Goal: Transaction & Acquisition: Purchase product/service

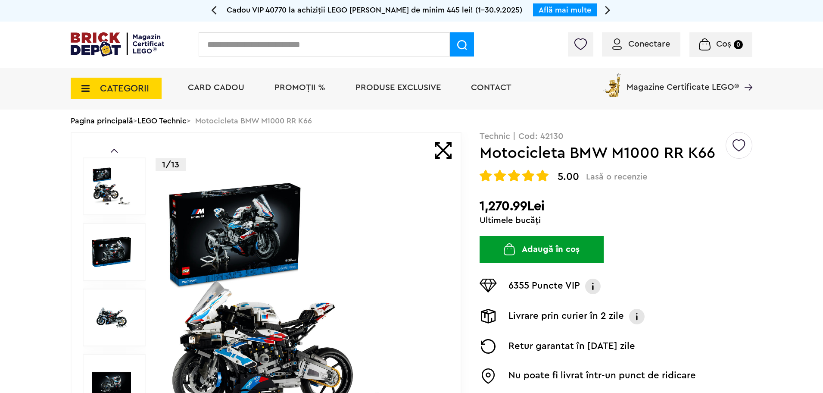
click at [110, 84] on span "CATEGORII" at bounding box center [124, 88] width 49 height 9
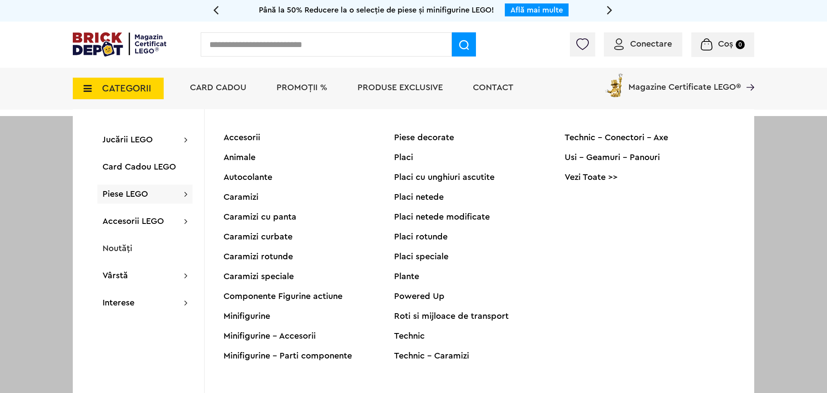
click at [152, 188] on div "Piese LEGO Accesorii Animale Autocolante Caramizi Caramizi cu panta Caramizi cu…" at bounding box center [144, 193] width 95 height 19
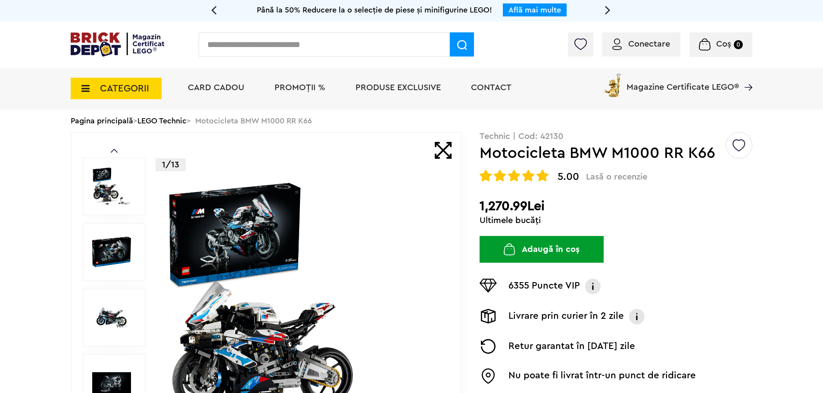
click at [133, 89] on span "CATEGORII" at bounding box center [124, 88] width 49 height 9
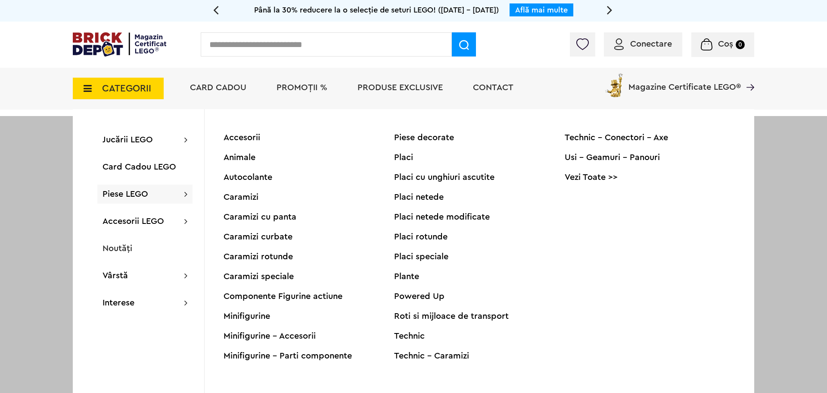
click at [228, 195] on div "Caramizi" at bounding box center [309, 197] width 171 height 9
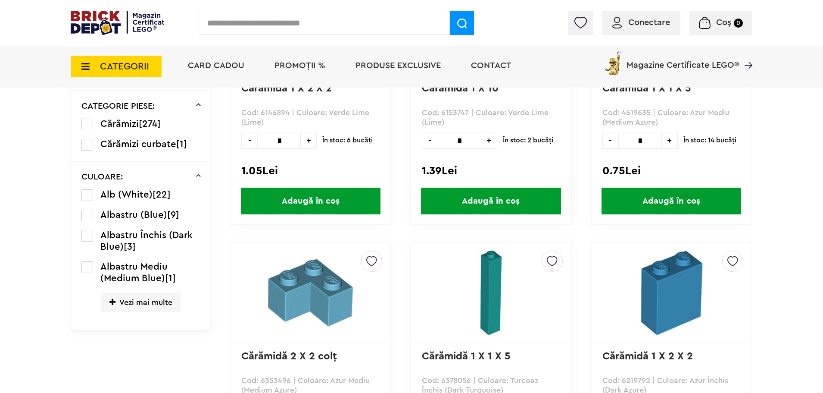
click at [153, 298] on span "Vezi mai multe" at bounding box center [140, 301] width 79 height 19
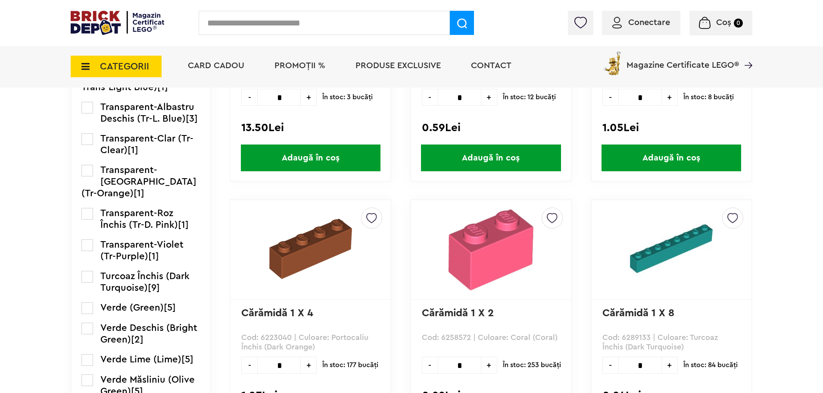
scroll to position [1185, 0]
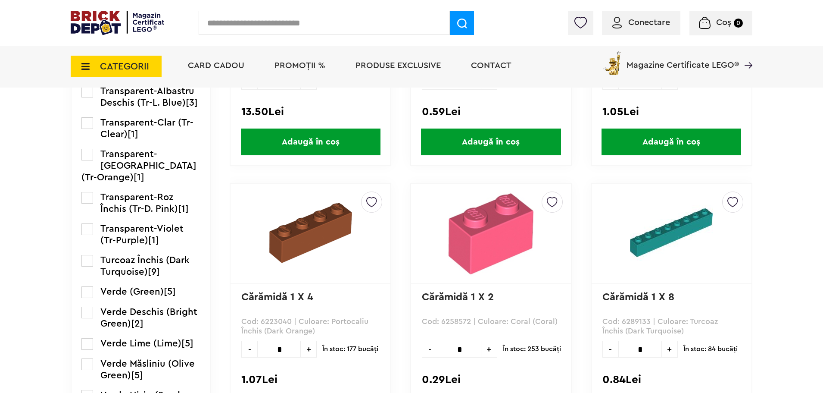
click at [503, 204] on img at bounding box center [491, 233] width 108 height 84
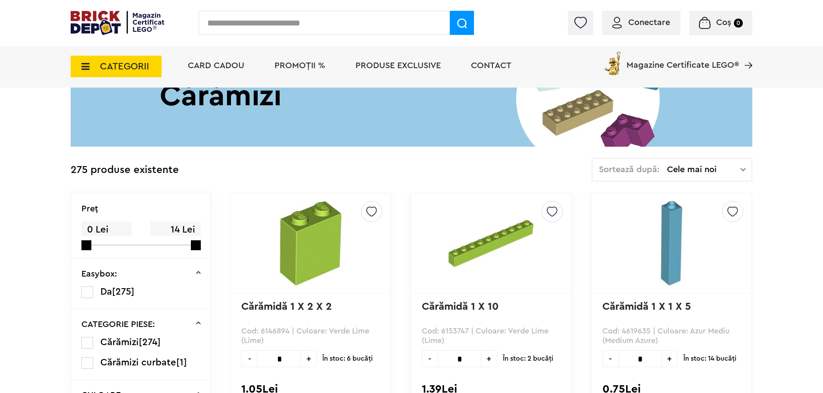
scroll to position [323, 0]
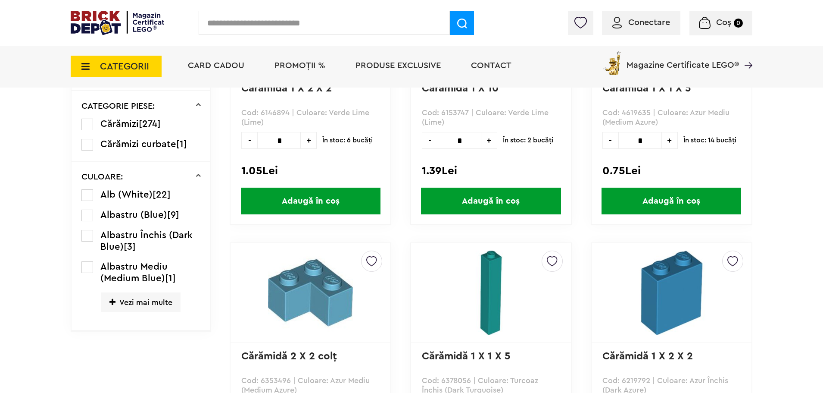
click at [141, 294] on span "Vezi mai multe" at bounding box center [140, 301] width 79 height 19
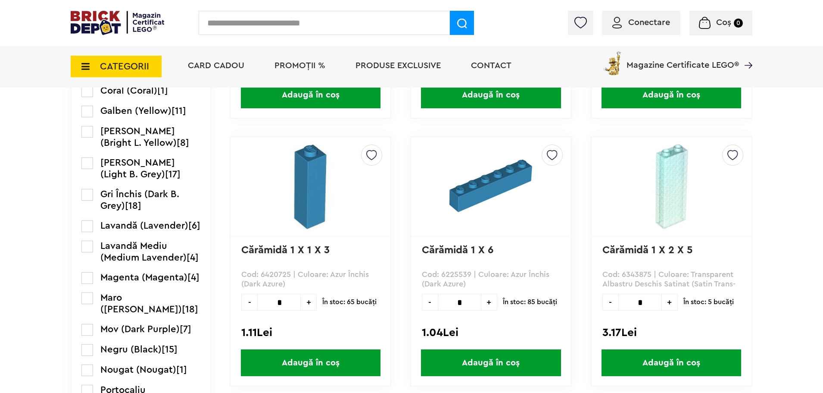
scroll to position [668, 0]
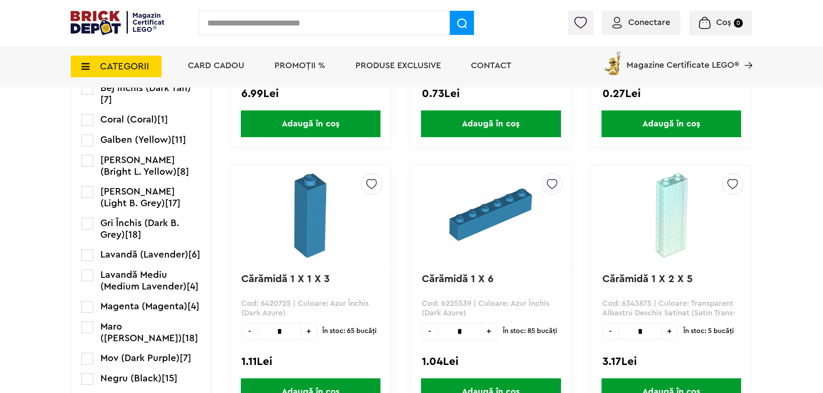
click at [95, 116] on li "Coral (Coral) [1]" at bounding box center [140, 120] width 119 height 12
click at [88, 121] on label at bounding box center [87, 120] width 12 height 12
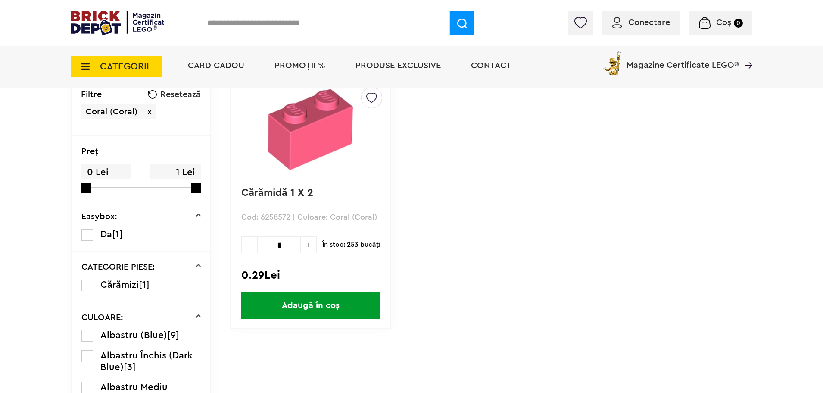
scroll to position [215, 0]
